Goal: Find specific page/section: Find specific page/section

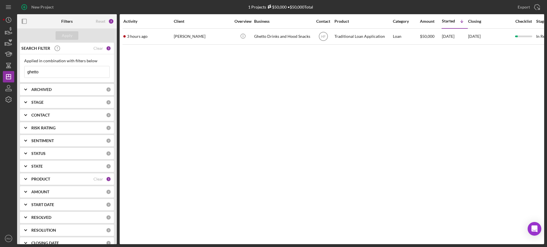
click at [58, 69] on input "ghetto" at bounding box center [66, 71] width 85 height 11
click at [53, 75] on input "fissan" at bounding box center [66, 71] width 85 height 11
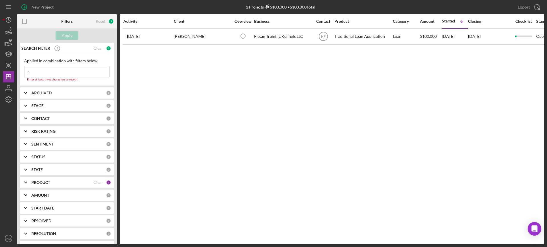
click at [53, 75] on input "r" at bounding box center [66, 71] width 85 height 11
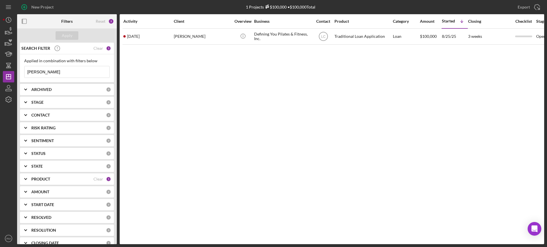
type input "[PERSON_NAME]"
click at [97, 48] on div "Clear" at bounding box center [98, 48] width 10 height 5
click at [67, 31] on div "Apply" at bounding box center [67, 35] width 11 height 9
